Goal: Information Seeking & Learning: Learn about a topic

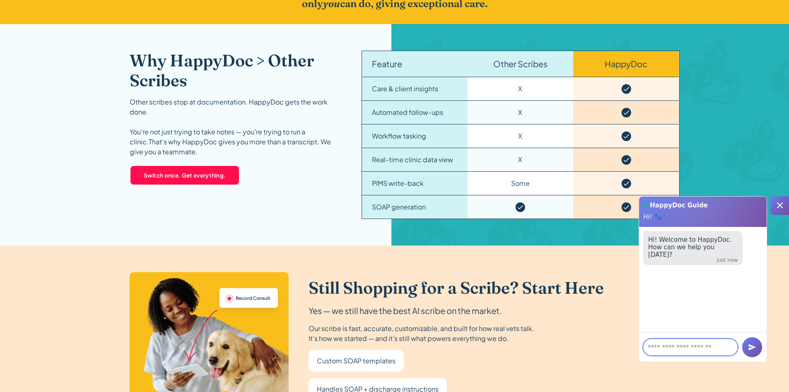
scroll to position [1271, 0]
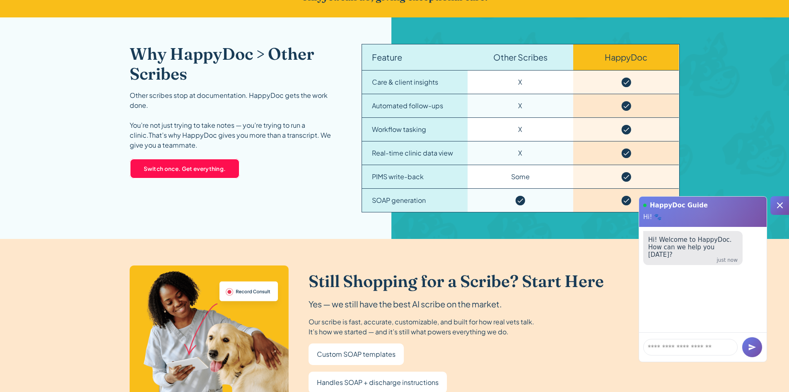
click at [780, 206] on icon at bounding box center [780, 205] width 6 height 6
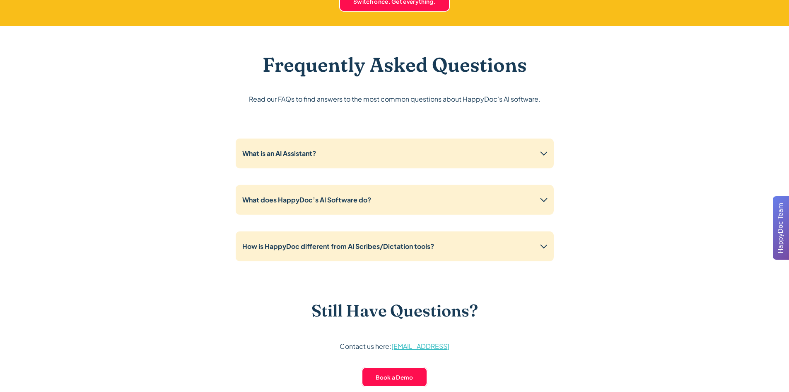
scroll to position [1989, 0]
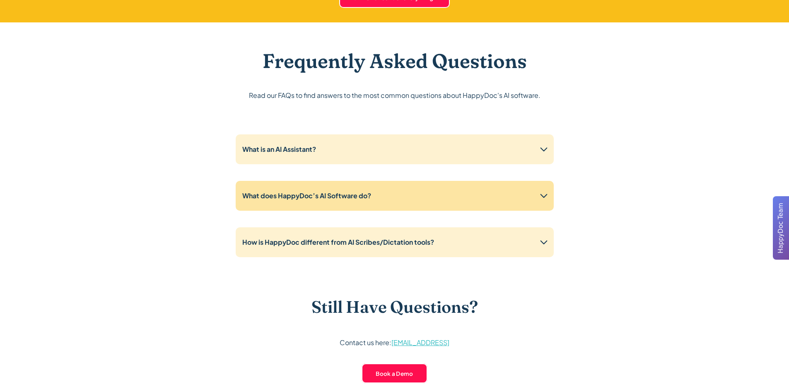
click at [392, 188] on div "What does HappyDoc’s AI Software do?" at bounding box center [395, 196] width 318 height 30
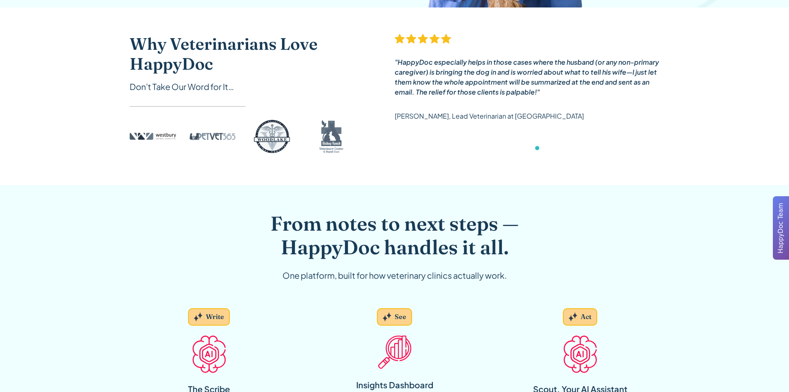
scroll to position [0, 0]
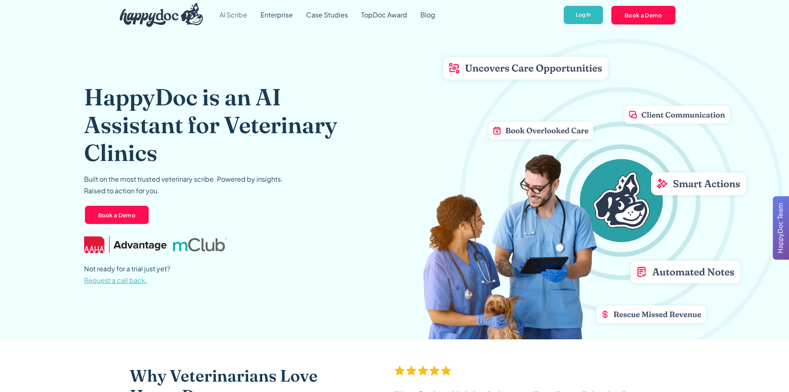
click at [248, 15] on link "AI Scribe" at bounding box center [233, 15] width 41 height 30
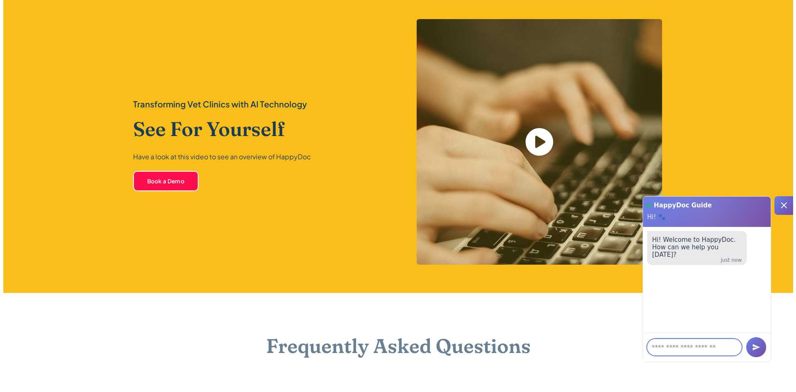
scroll to position [1768, 0]
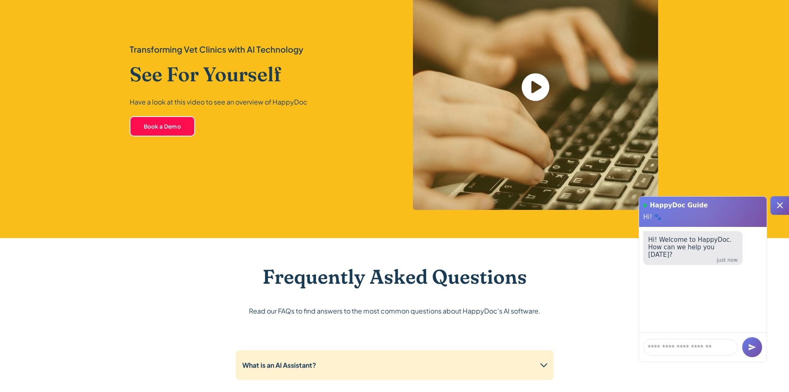
click at [530, 81] on icon "open lightbox" at bounding box center [536, 87] width 28 height 28
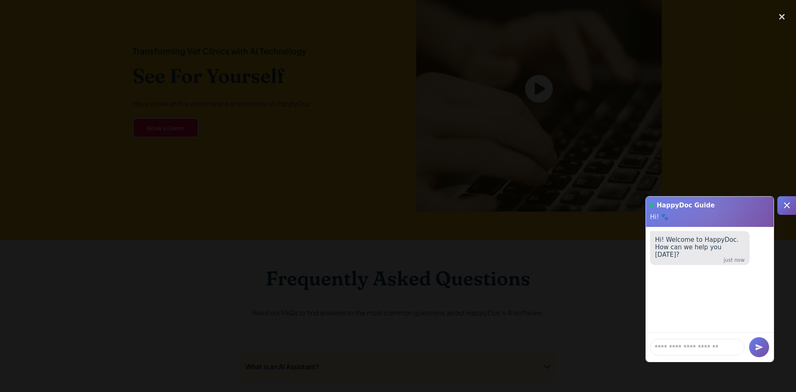
click at [782, 205] on icon at bounding box center [786, 205] width 10 height 10
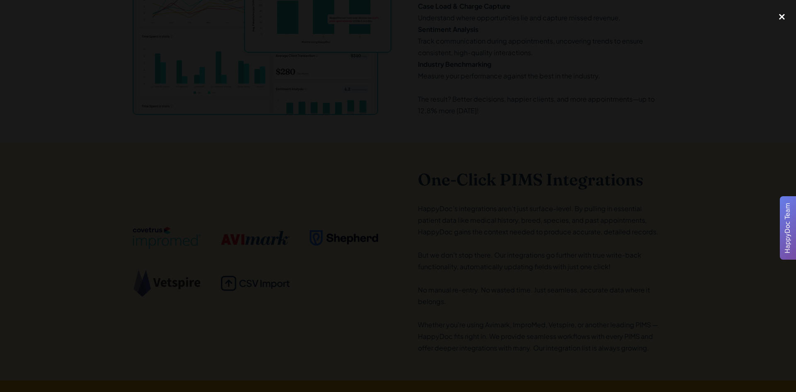
click at [782, 15] on div "close lightbox" at bounding box center [781, 17] width 28 height 18
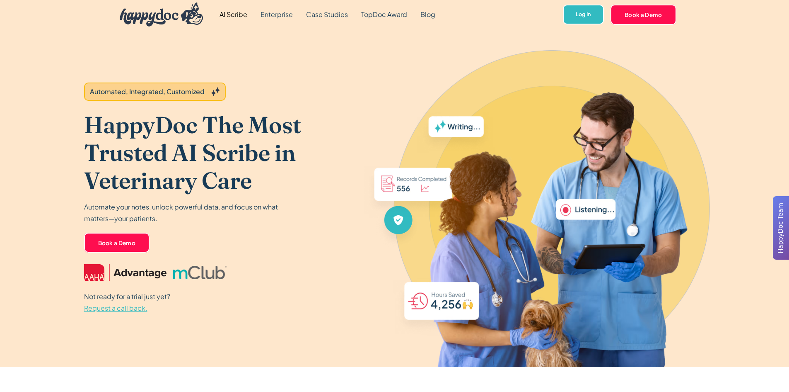
scroll to position [0, 0]
click at [272, 13] on link "Enterprise" at bounding box center [277, 15] width 46 height 30
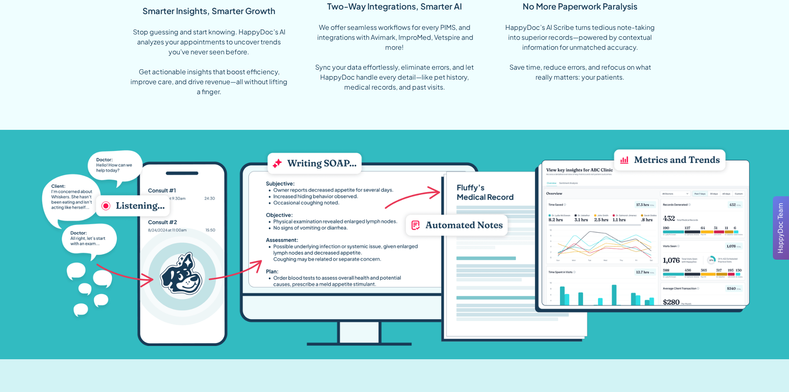
scroll to position [774, 0]
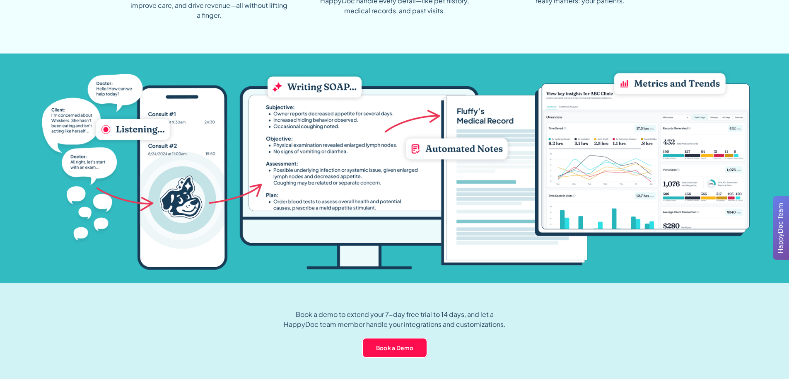
click at [780, 233] on span "HappyDoc Team" at bounding box center [781, 228] width 10 height 51
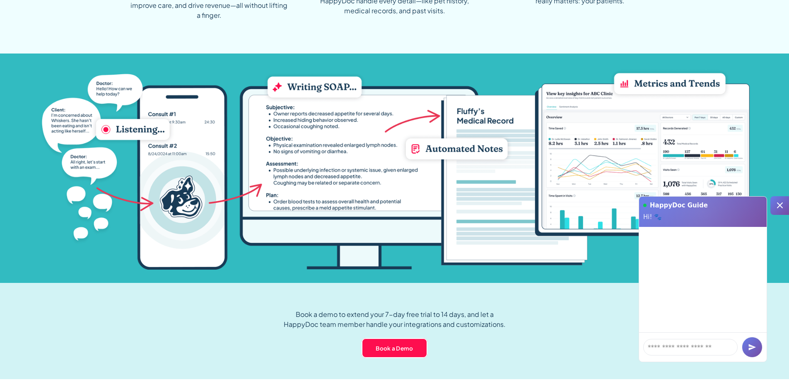
click at [779, 205] on icon at bounding box center [780, 205] width 6 height 6
